Goal: Information Seeking & Learning: Learn about a topic

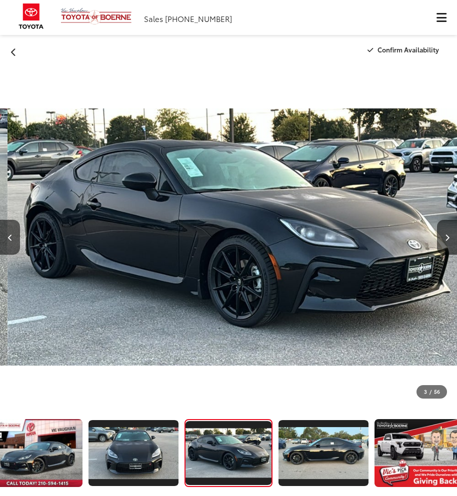
scroll to position [0, 913]
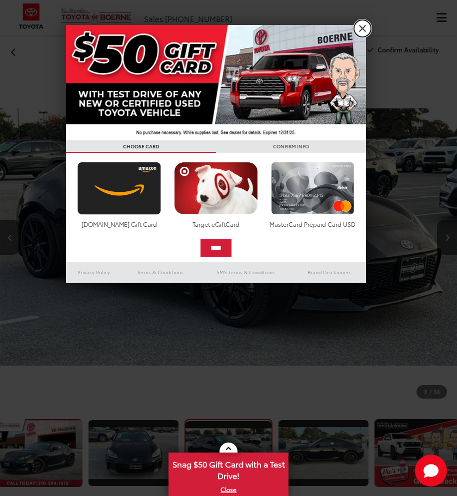
click at [360, 27] on link "X" at bounding box center [362, 28] width 17 height 17
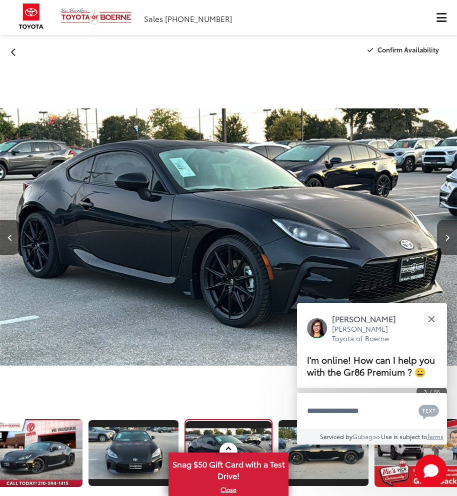
click at [445, 234] on icon "Next image" at bounding box center [447, 237] width 4 height 7
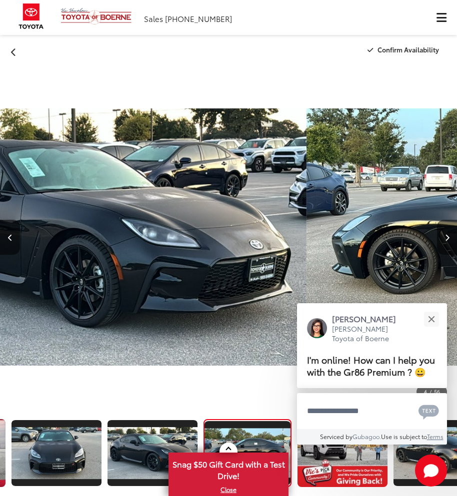
scroll to position [0, 104]
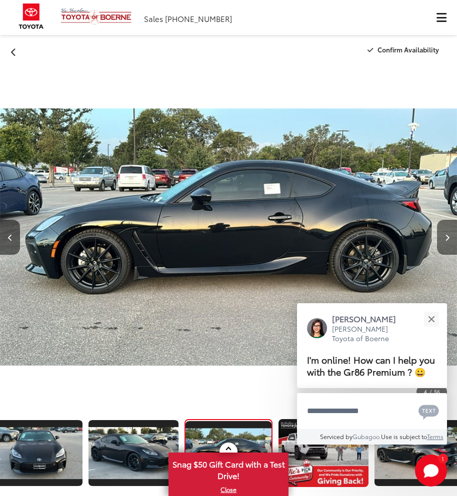
click at [445, 234] on icon "Next image" at bounding box center [447, 237] width 4 height 7
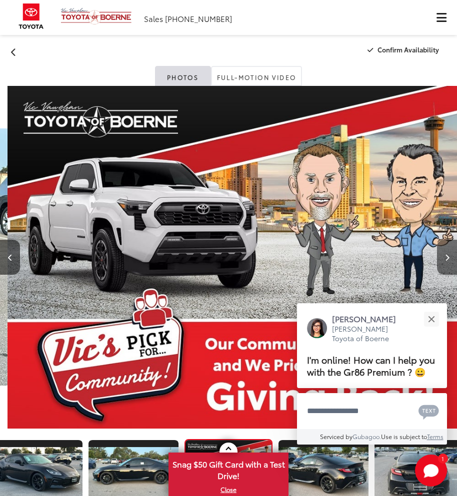
scroll to position [0, 1826]
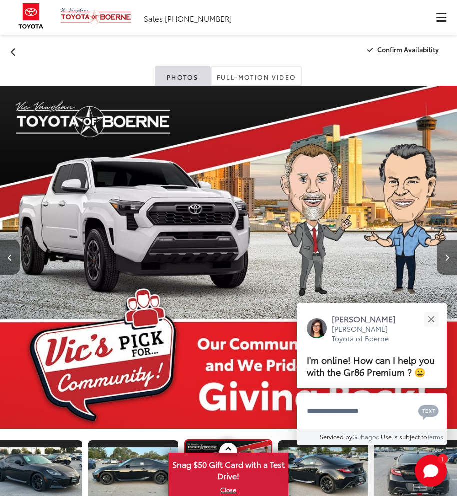
click at [445, 234] on div at bounding box center [422, 257] width 68 height 343
click at [452, 254] on button "Next image" at bounding box center [447, 257] width 20 height 35
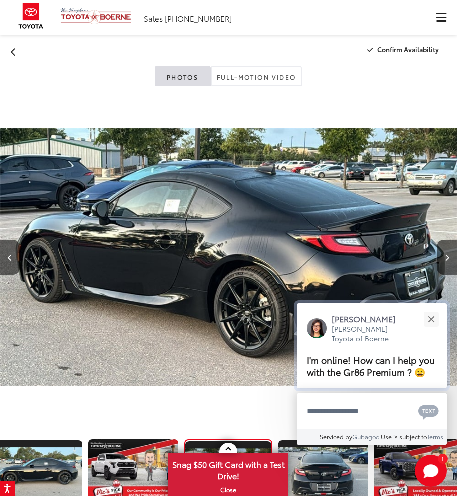
scroll to position [0, 2283]
click at [434, 315] on button "Close" at bounding box center [430, 318] width 21 height 21
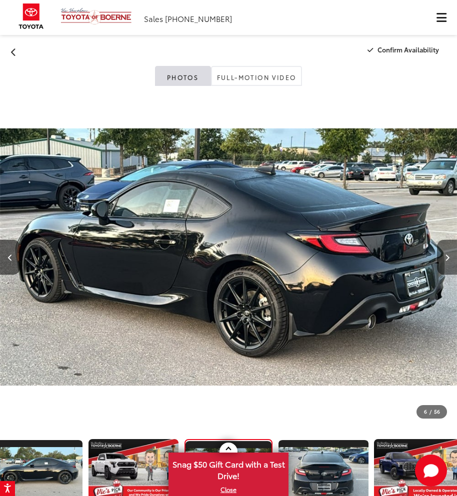
click at [446, 259] on icon "Next image" at bounding box center [447, 257] width 4 height 7
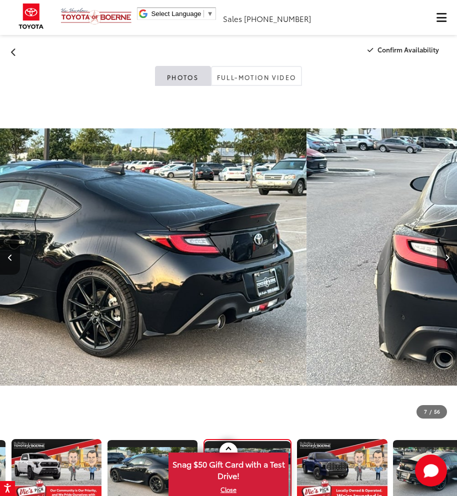
scroll to position [0, 392]
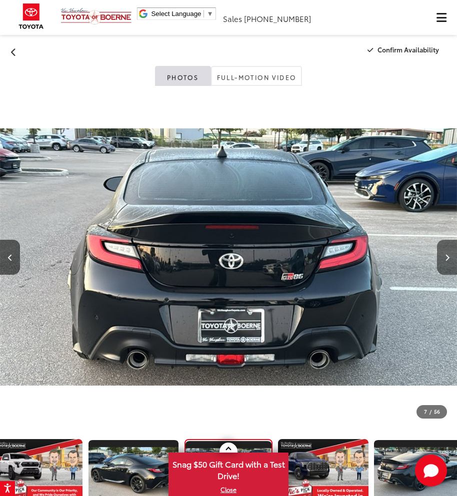
click at [446, 259] on icon "Next image" at bounding box center [447, 257] width 4 height 7
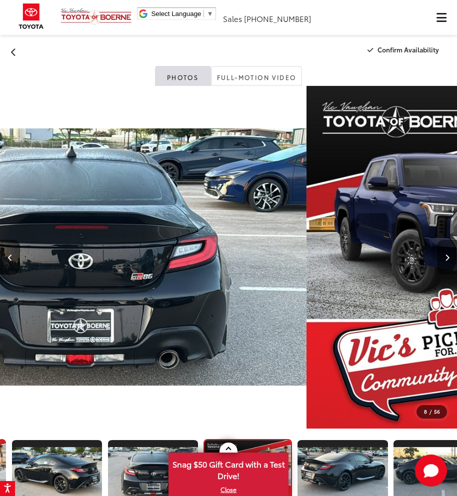
scroll to position [0, 487]
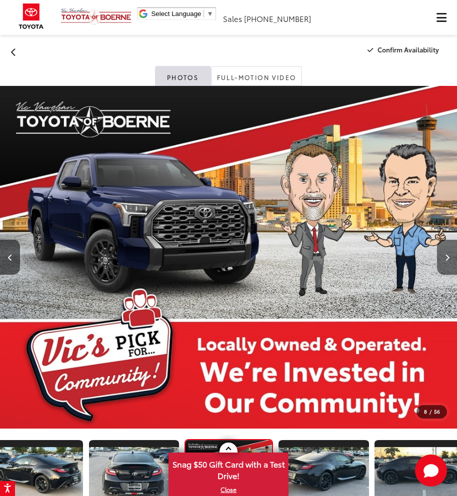
click at [446, 259] on icon "Next image" at bounding box center [447, 257] width 4 height 7
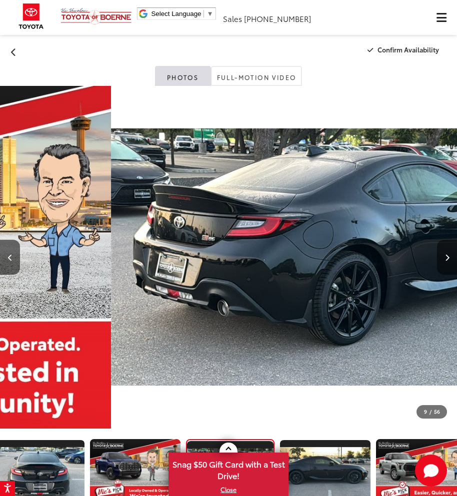
scroll to position [0, 583]
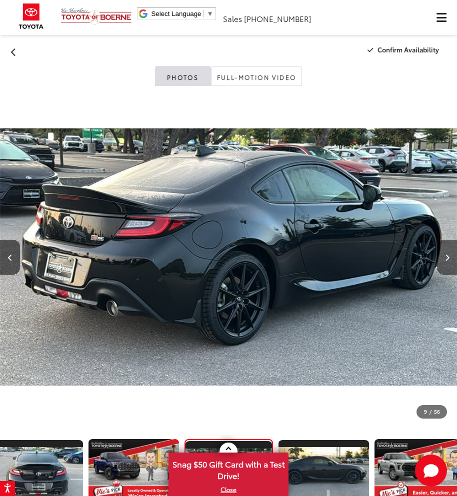
click at [446, 259] on icon "Next image" at bounding box center [447, 257] width 4 height 7
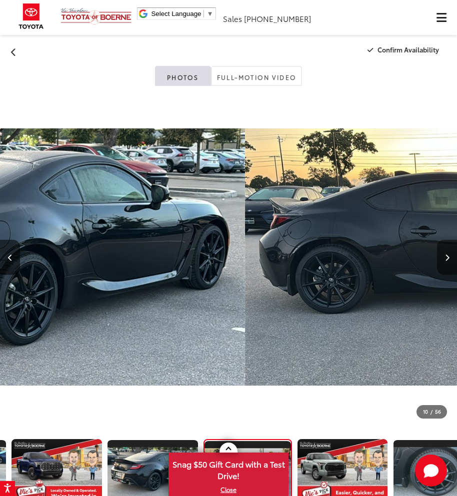
scroll to position [0, 679]
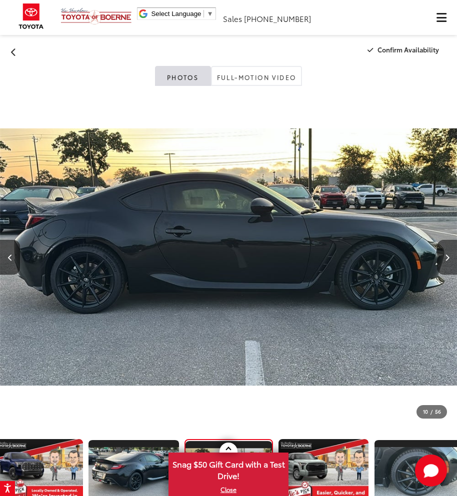
click at [446, 259] on icon "Next image" at bounding box center [447, 257] width 4 height 7
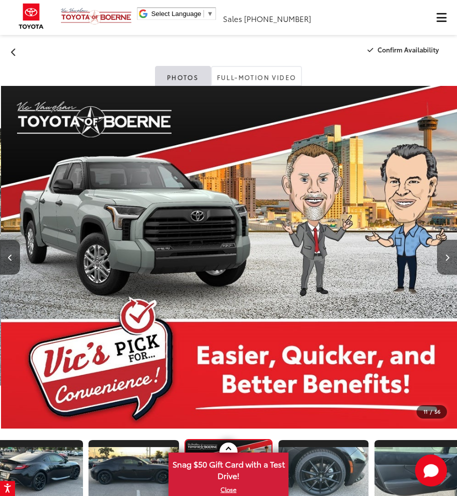
scroll to position [0, 4566]
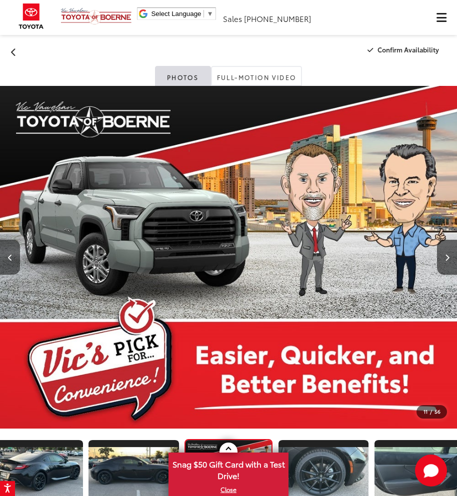
click at [14, 251] on button "Previous image" at bounding box center [10, 257] width 20 height 35
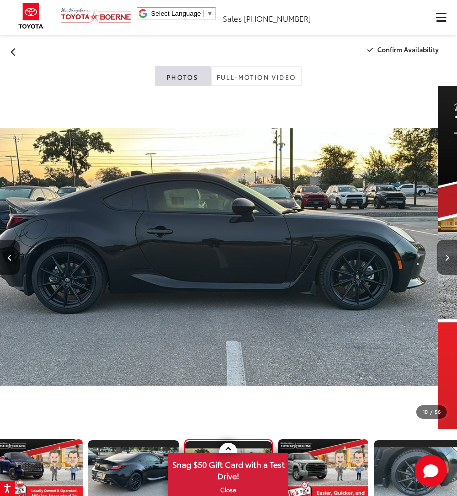
scroll to position [0, 0]
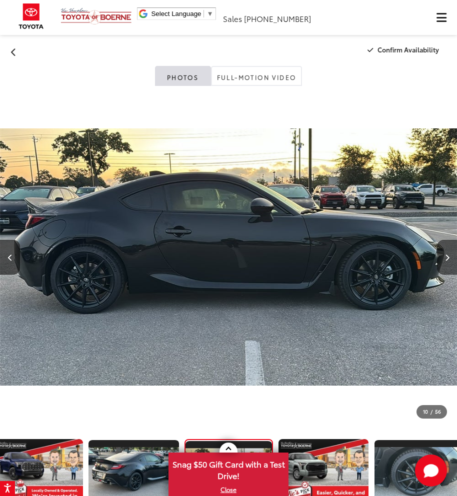
click at [447, 260] on icon "Next image" at bounding box center [447, 257] width 4 height 7
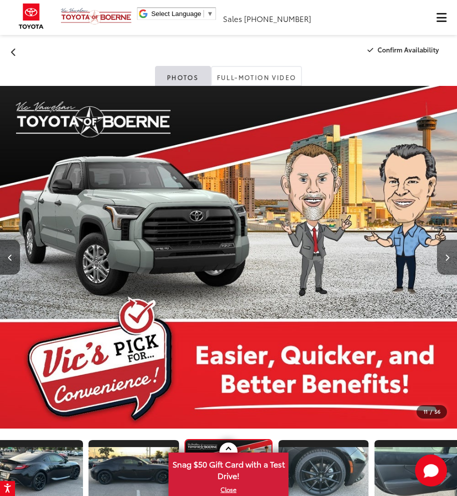
click at [447, 259] on icon "Next image" at bounding box center [447, 257] width 4 height 7
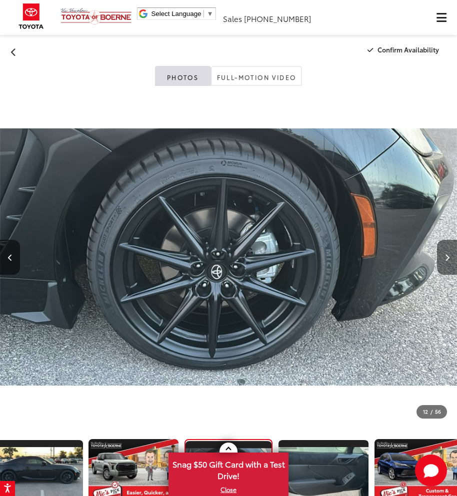
click at [448, 259] on icon "Next image" at bounding box center [447, 257] width 4 height 7
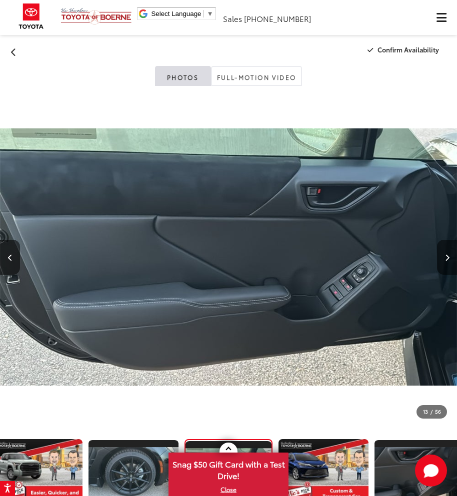
click at [448, 259] on icon "Next image" at bounding box center [447, 257] width 4 height 7
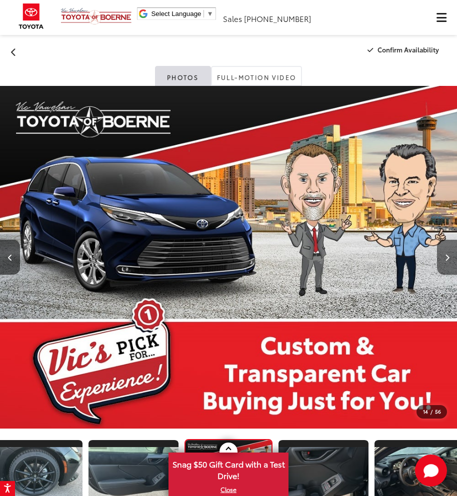
click at [448, 259] on icon "Next image" at bounding box center [447, 257] width 4 height 7
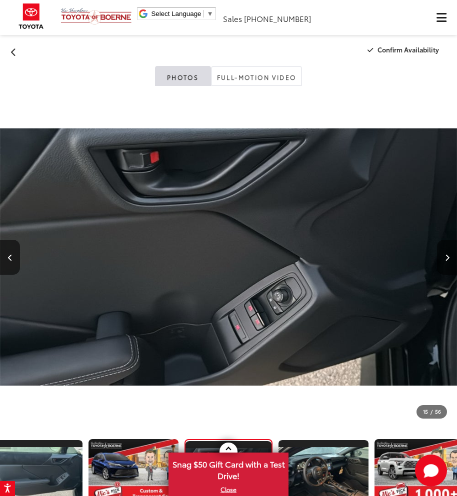
click at [448, 259] on icon "Next image" at bounding box center [447, 257] width 4 height 7
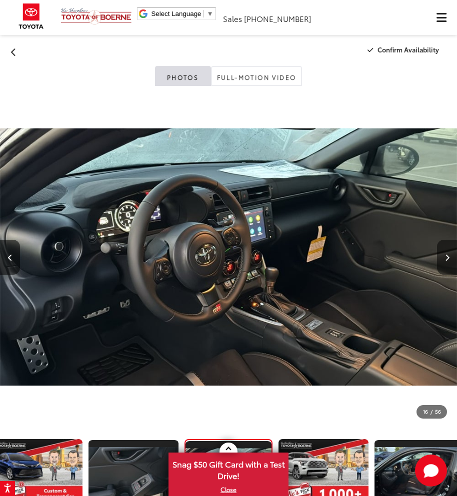
click at [448, 259] on icon "Next image" at bounding box center [447, 257] width 4 height 7
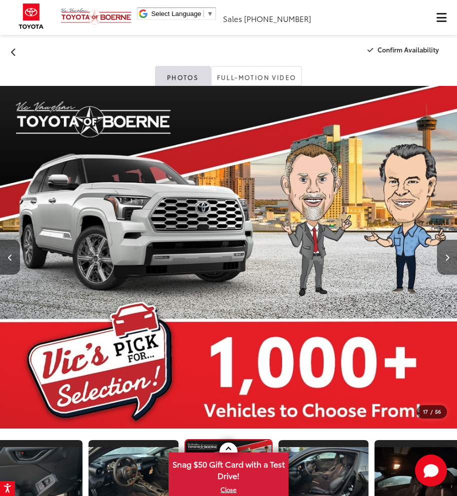
click at [448, 259] on icon "Next image" at bounding box center [447, 257] width 4 height 7
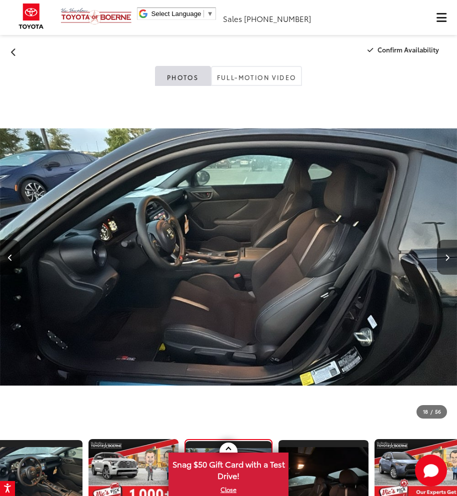
click at [448, 259] on icon "Next image" at bounding box center [447, 257] width 4 height 7
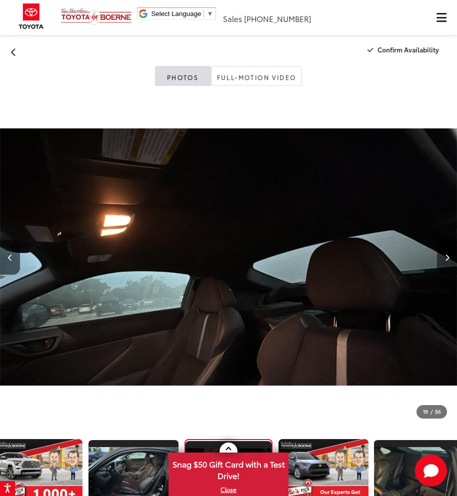
click at [448, 259] on icon "Next image" at bounding box center [447, 257] width 4 height 7
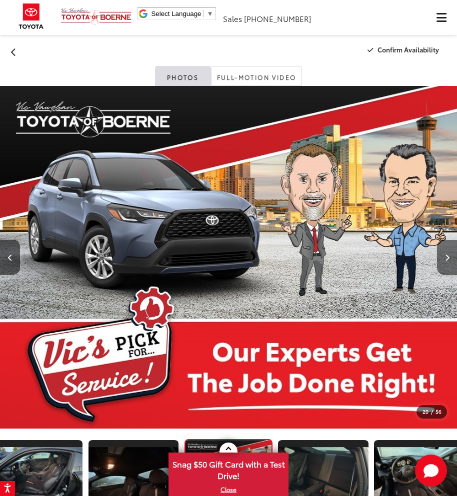
click at [448, 259] on icon "Next image" at bounding box center [447, 257] width 4 height 7
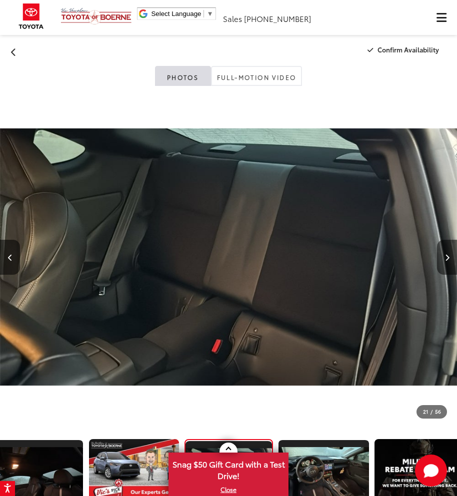
click at [448, 259] on icon "Next image" at bounding box center [447, 257] width 4 height 7
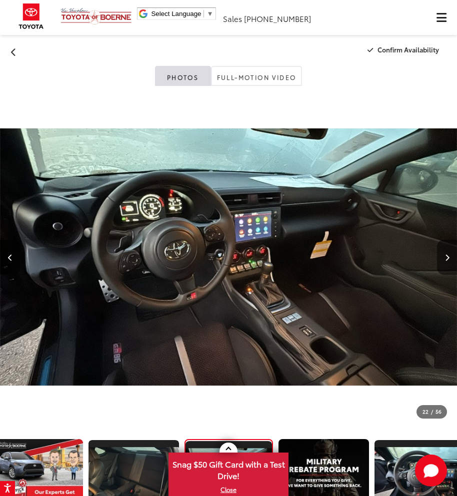
click at [448, 259] on icon "Next image" at bounding box center [447, 257] width 4 height 7
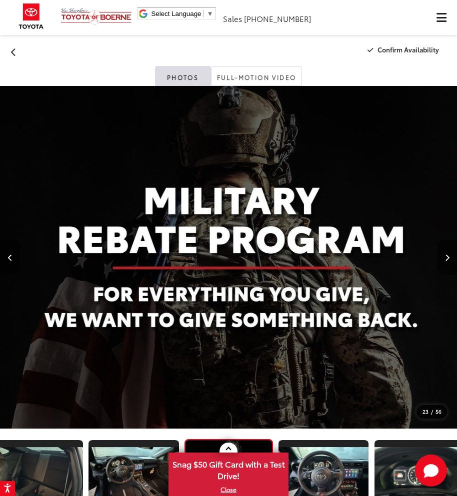
click at [448, 259] on icon "Next image" at bounding box center [447, 257] width 4 height 7
